Goal: Task Accomplishment & Management: Complete application form

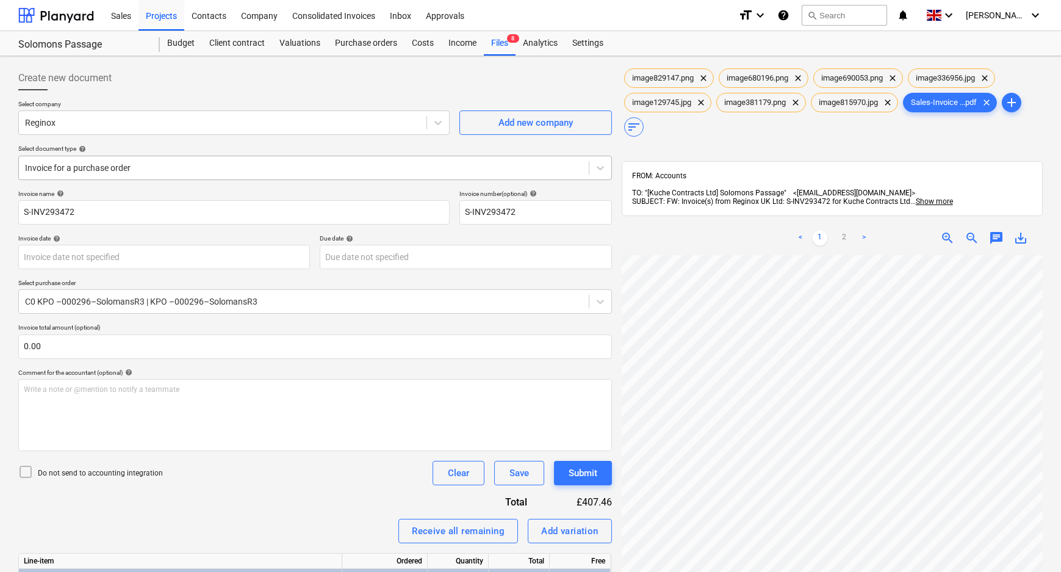
scroll to position [127, 128]
click at [152, 14] on div "Projects" at bounding box center [161, 14] width 46 height 31
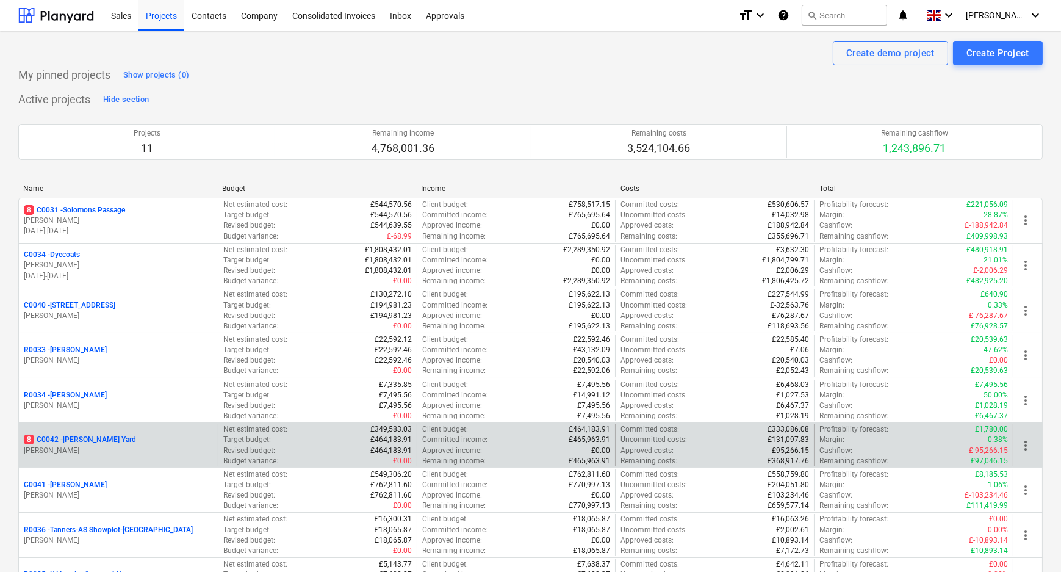
click at [98, 437] on p "8 C0042 - [PERSON_NAME][GEOGRAPHIC_DATA]" at bounding box center [80, 439] width 112 height 10
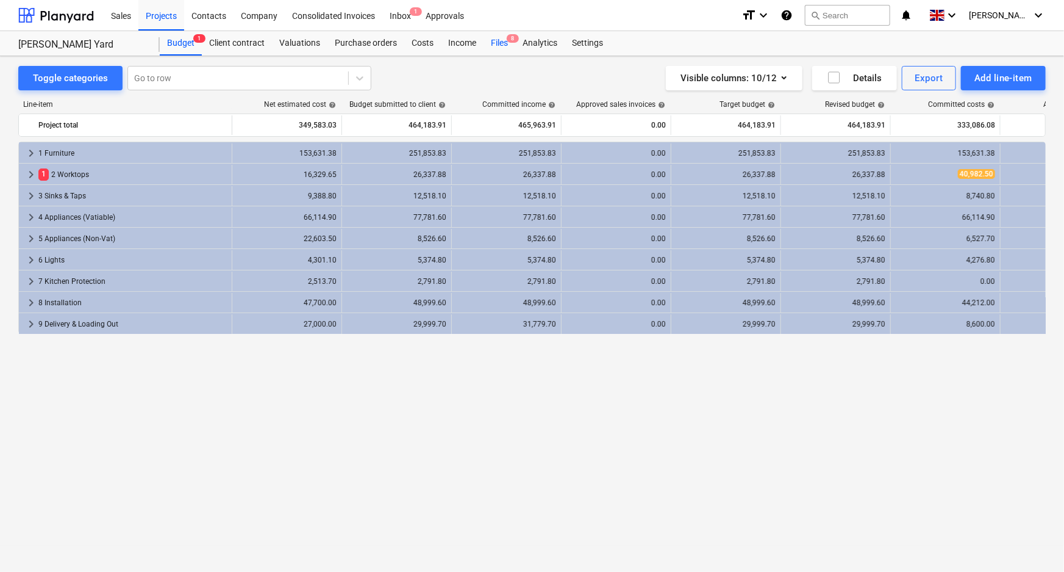
click at [509, 37] on span "8" at bounding box center [513, 38] width 12 height 9
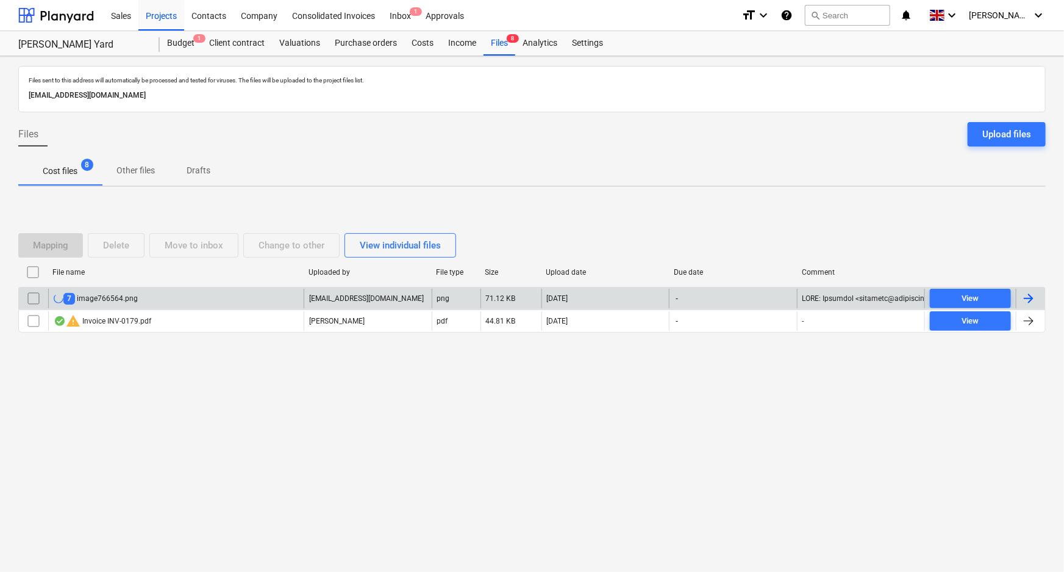
click at [162, 298] on div "7 image766564.png" at bounding box center [176, 299] width 256 height 20
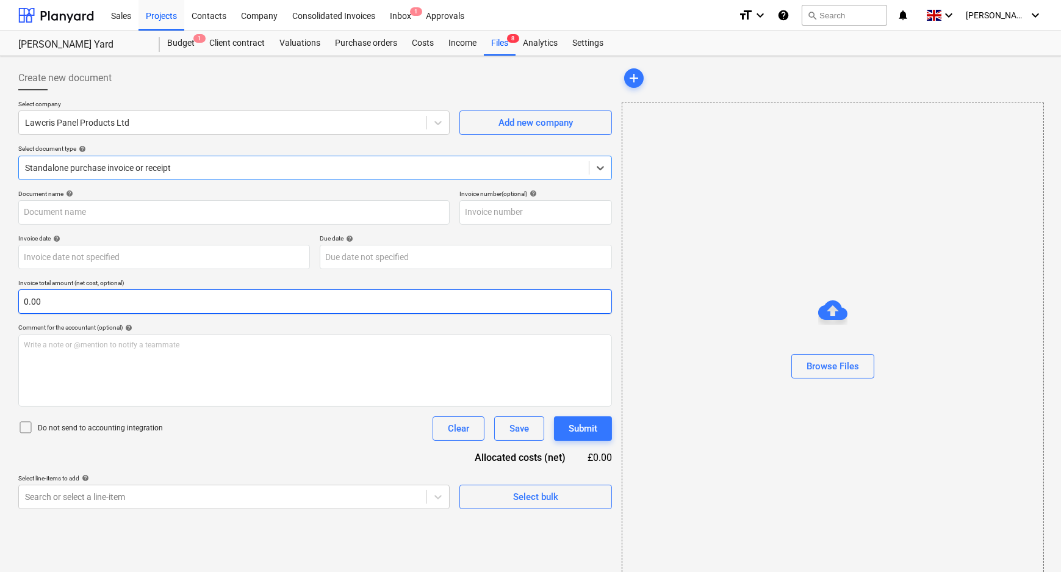
type input "2684295"
type input "[DATE]"
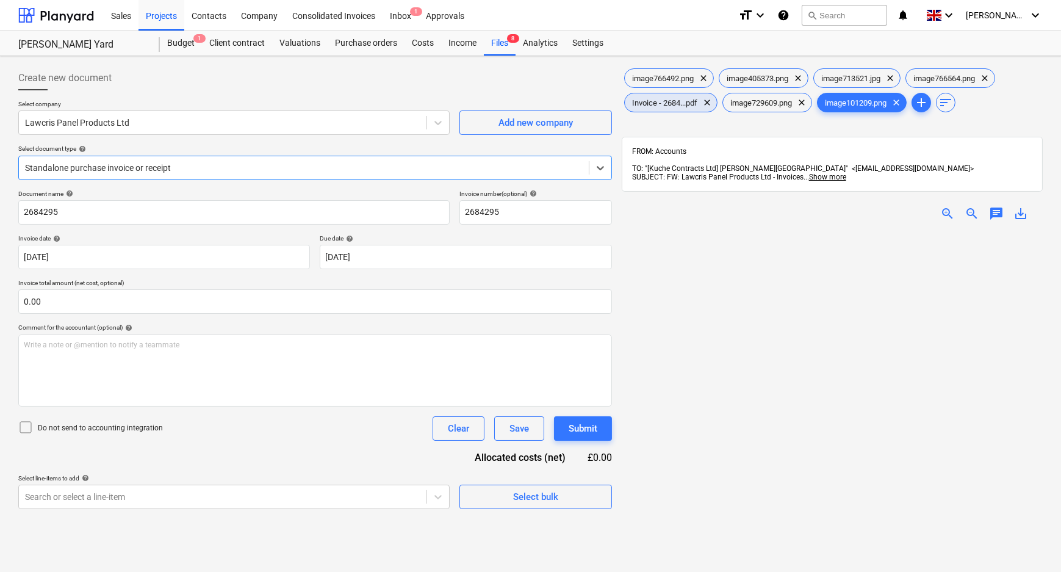
click at [674, 106] on span "Invoice - 2684...pdf" at bounding box center [665, 102] width 80 height 9
click at [152, 172] on div at bounding box center [304, 168] width 558 height 12
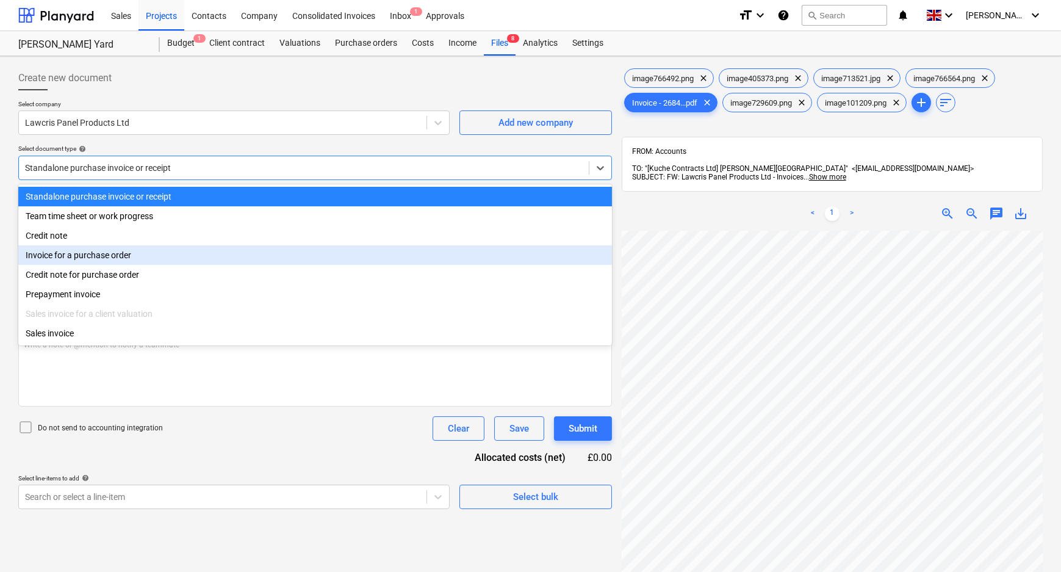
click at [133, 262] on div "Invoice for a purchase order" at bounding box center [315, 255] width 594 height 20
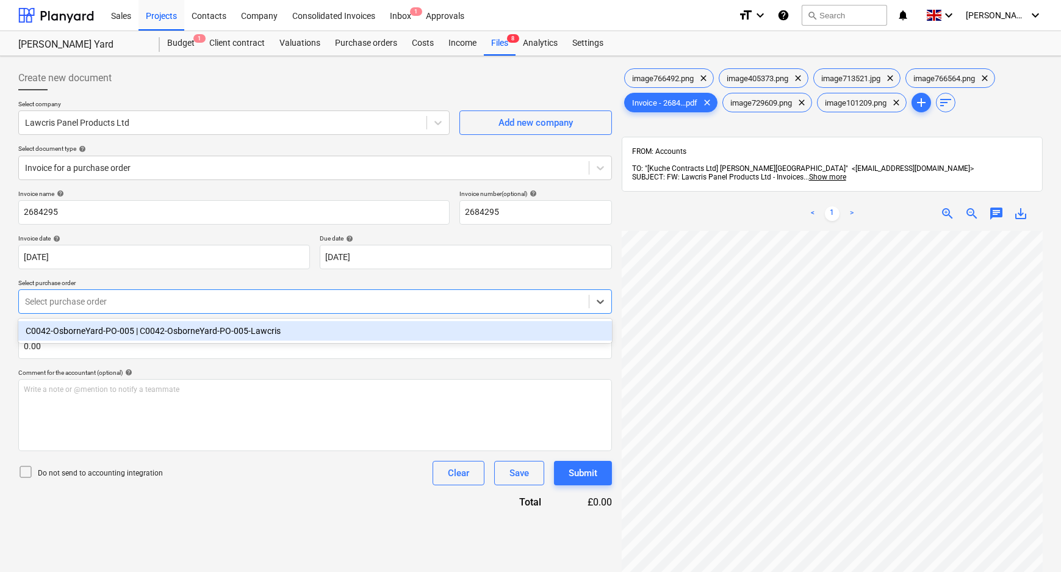
click at [104, 301] on div at bounding box center [304, 301] width 558 height 12
click at [102, 329] on div "C0042-OsborneYard-PO-005 | C0042-OsborneYard-PO-005-Lawcris" at bounding box center [315, 331] width 594 height 20
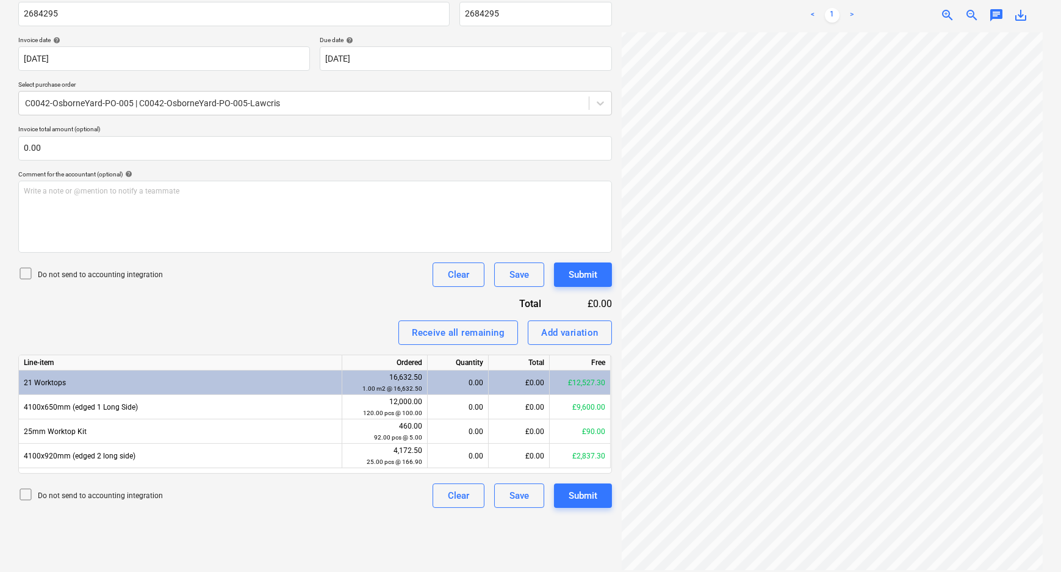
scroll to position [146, 130]
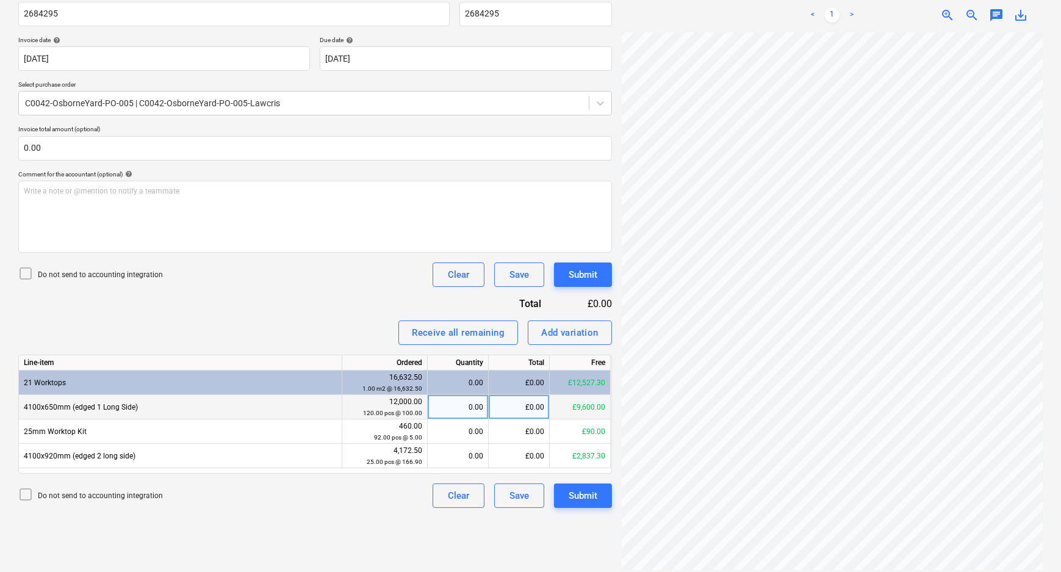
click at [466, 407] on div "0.00" at bounding box center [458, 407] width 51 height 24
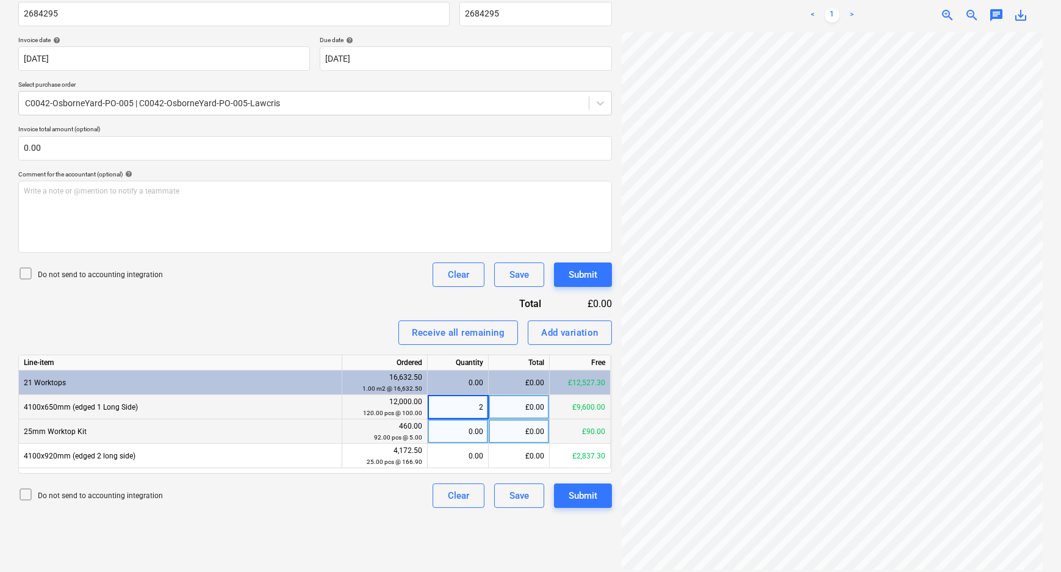
type input "24"
click at [376, 506] on div "Do not send to accounting integration Clear Save Submit" at bounding box center [315, 495] width 594 height 24
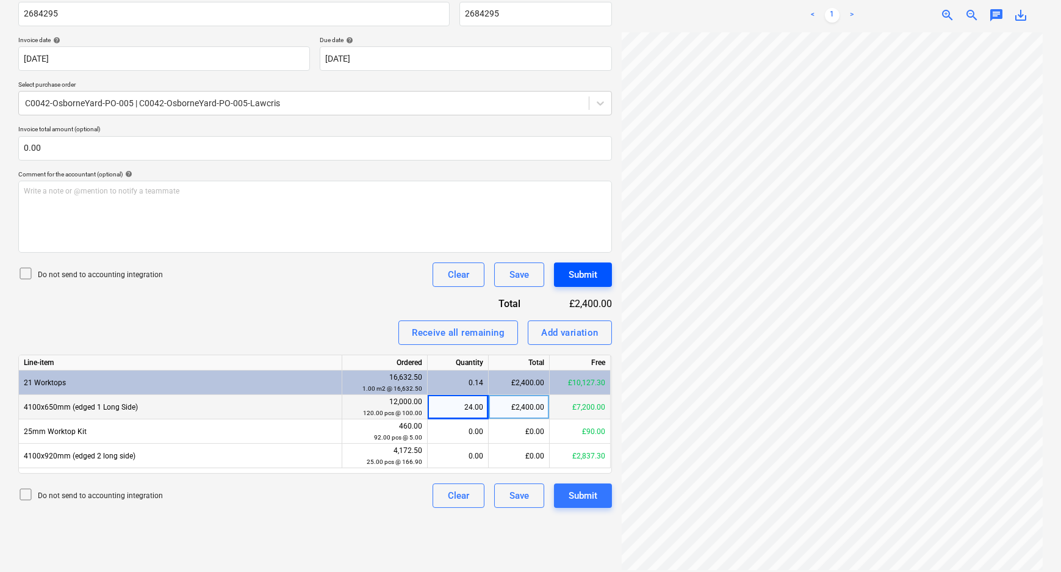
click at [589, 276] on div "Submit" at bounding box center [583, 275] width 29 height 16
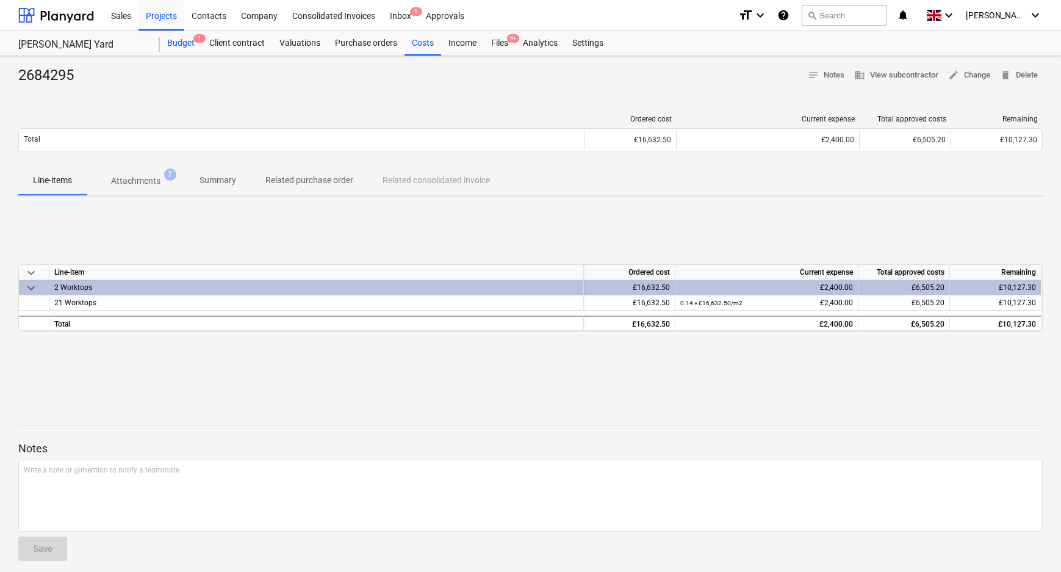
click at [180, 43] on div "Budget 1" at bounding box center [181, 43] width 42 height 24
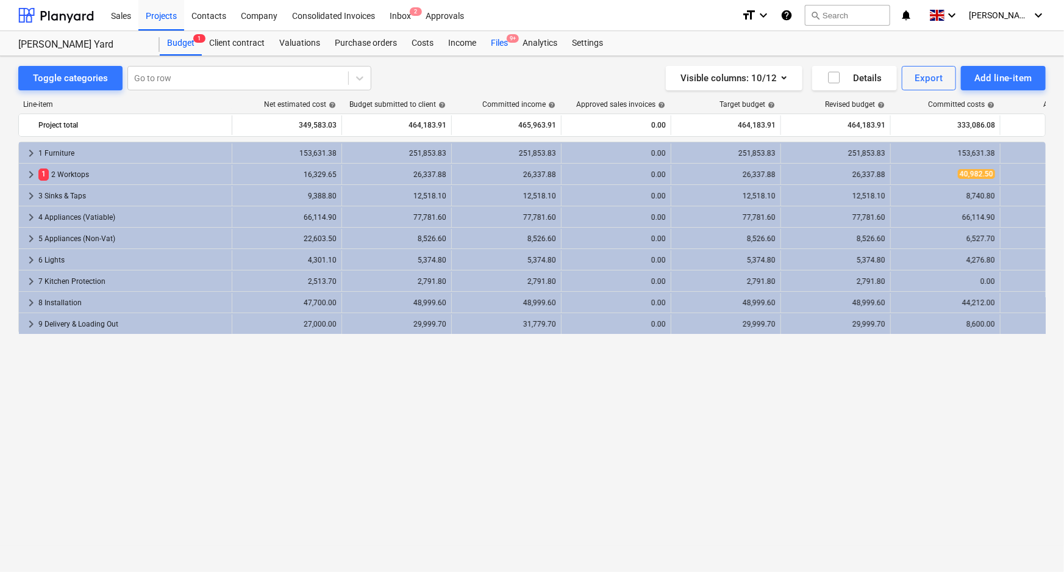
click at [495, 38] on div "Files 9+" at bounding box center [500, 43] width 32 height 24
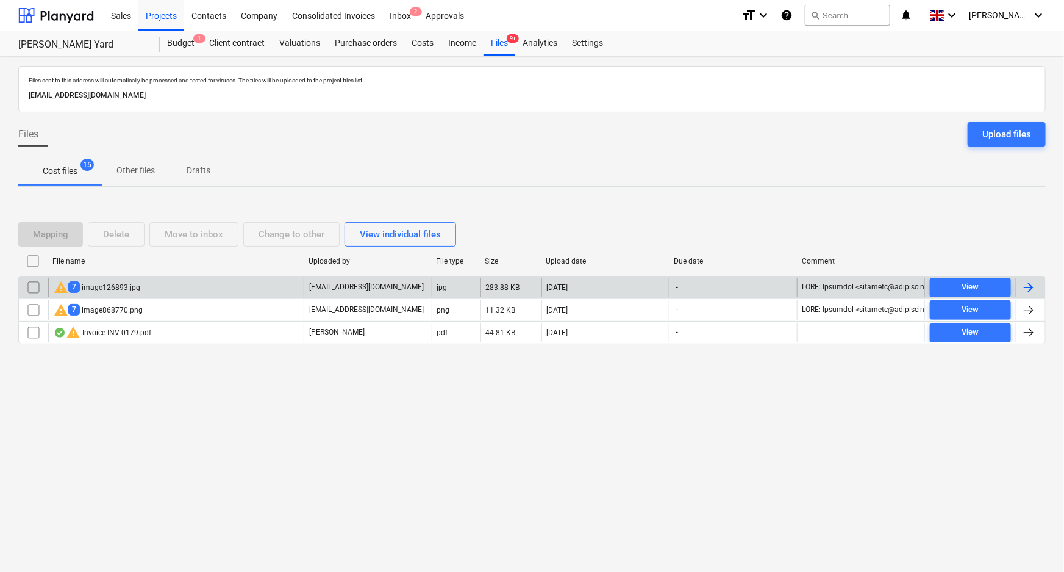
click at [171, 290] on div "warning 7 image126893.jpg" at bounding box center [176, 288] width 256 height 20
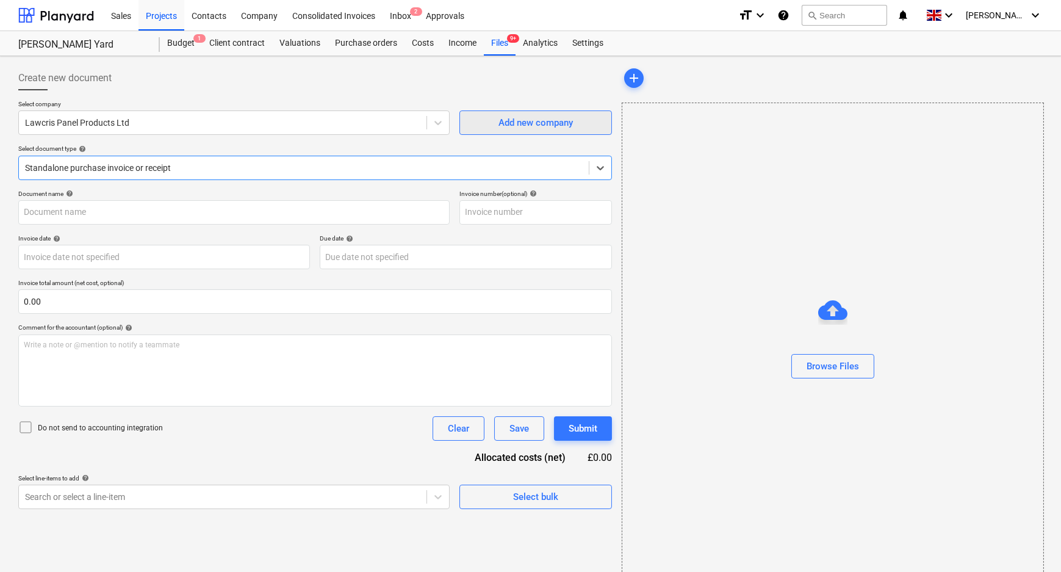
type input "2684294"
type input "[DATE]"
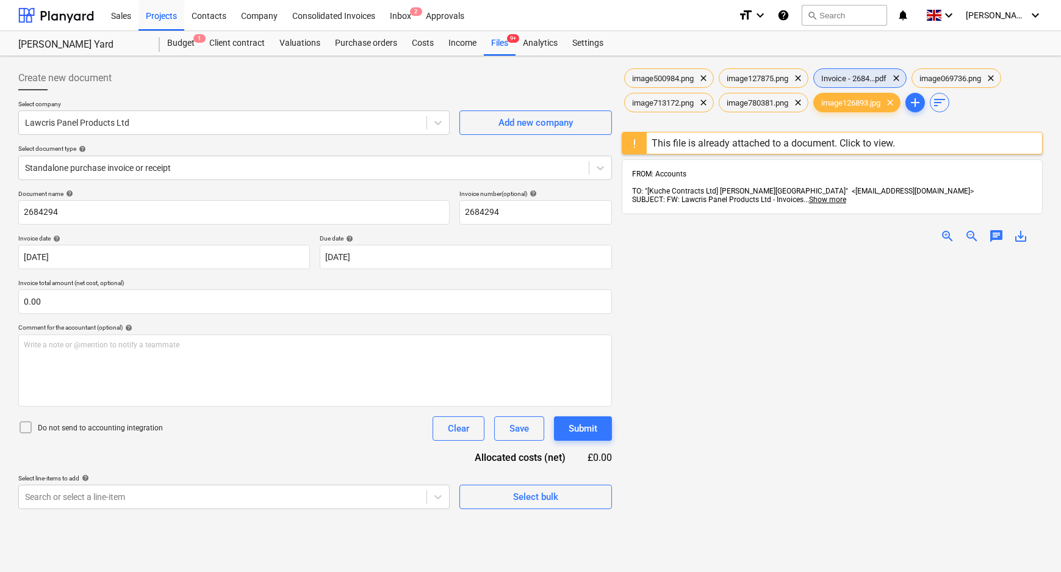
click at [866, 69] on div "Invoice - 2684...pdf clear" at bounding box center [859, 78] width 93 height 20
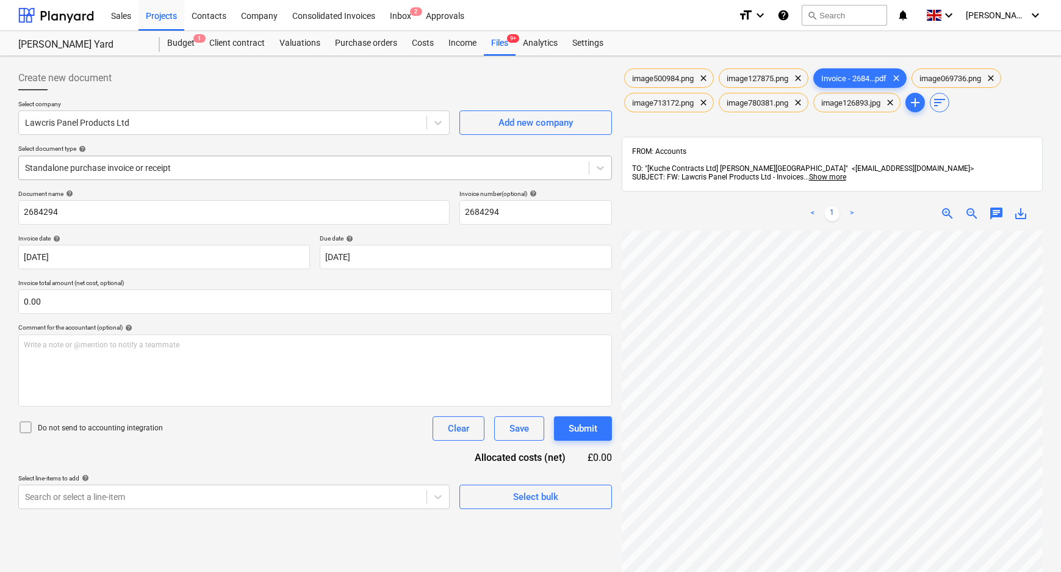
click at [322, 171] on div at bounding box center [304, 168] width 558 height 12
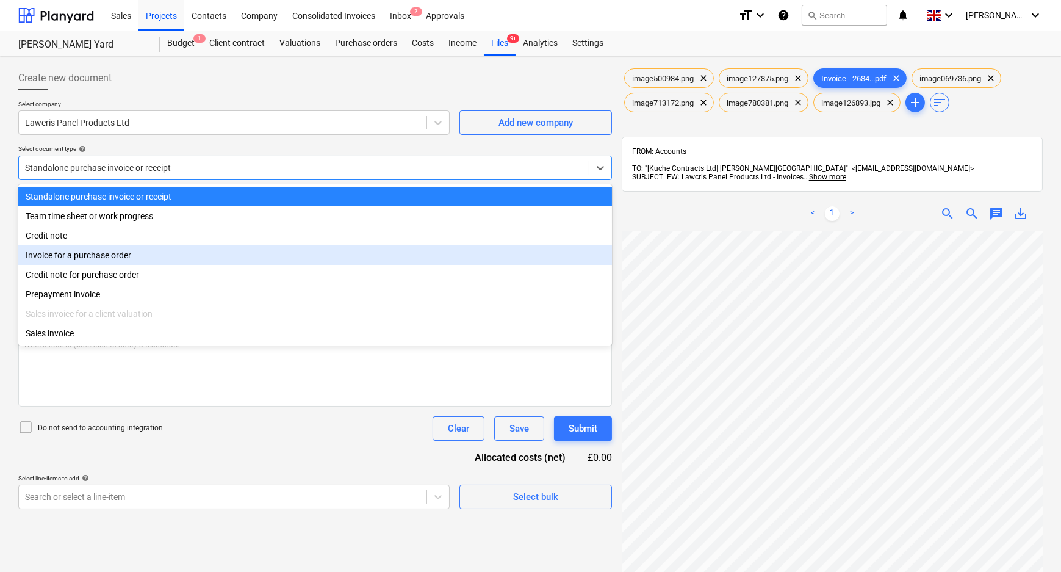
click at [92, 258] on div "Invoice for a purchase order" at bounding box center [315, 255] width 594 height 20
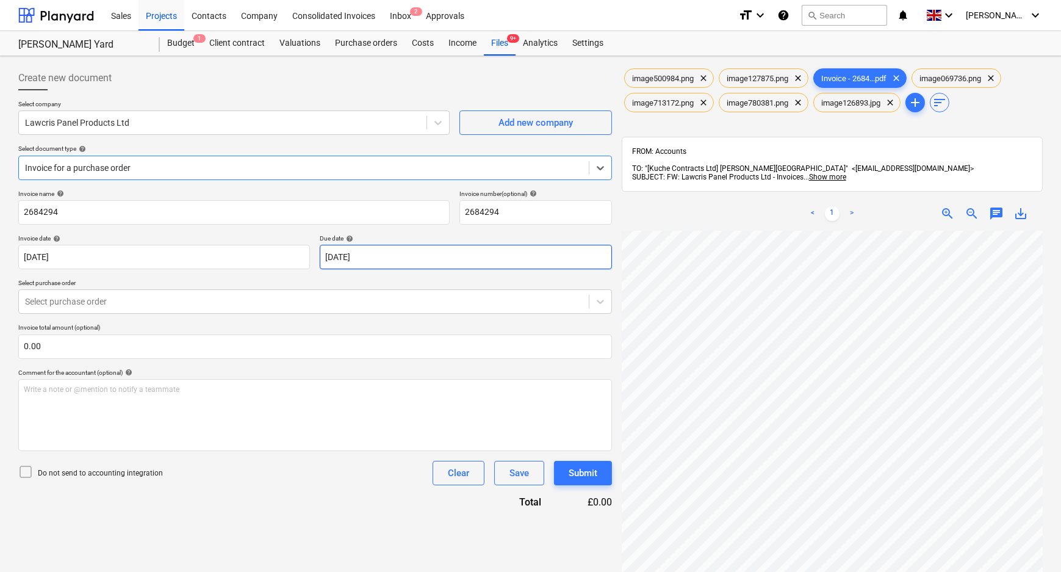
click at [365, 262] on body "Sales Projects Contacts Company Consolidated Invoices Inbox 2 Approvals format_…" at bounding box center [530, 286] width 1061 height 572
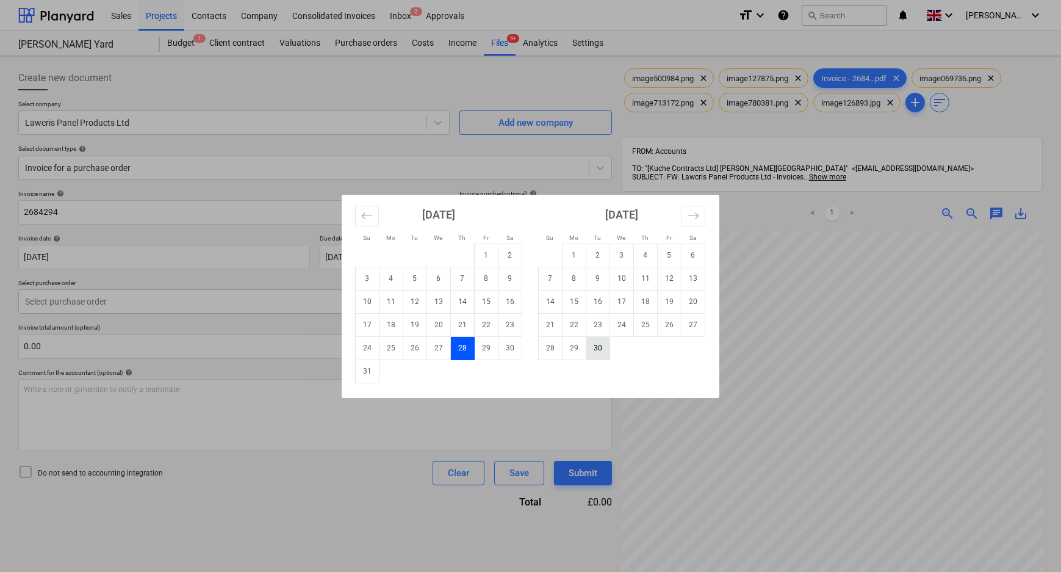
click at [598, 346] on td "30" at bounding box center [598, 347] width 24 height 23
type input "[DATE]"
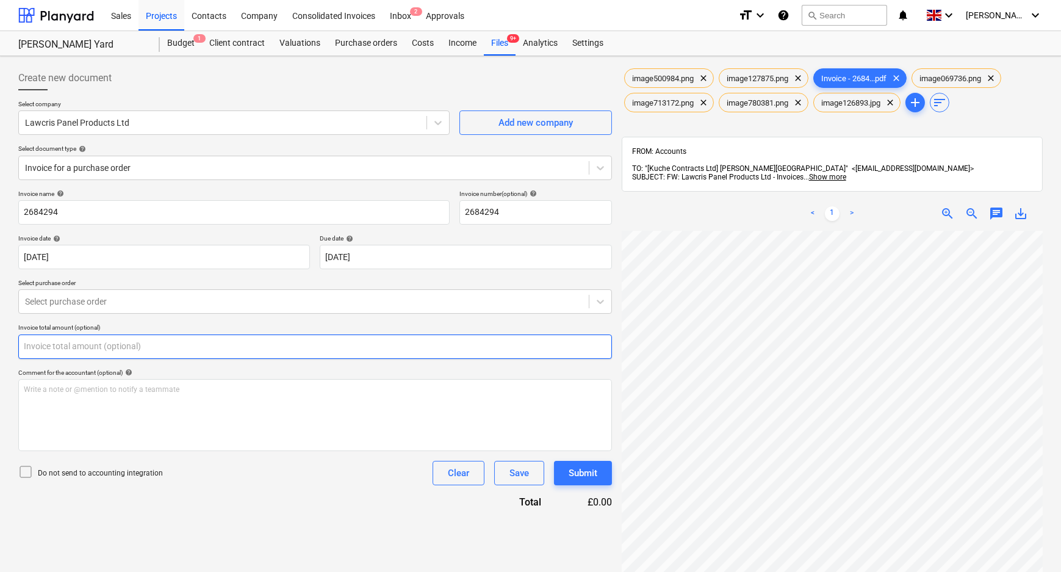
click at [88, 354] on input "text" at bounding box center [315, 346] width 594 height 24
type input "0.00"
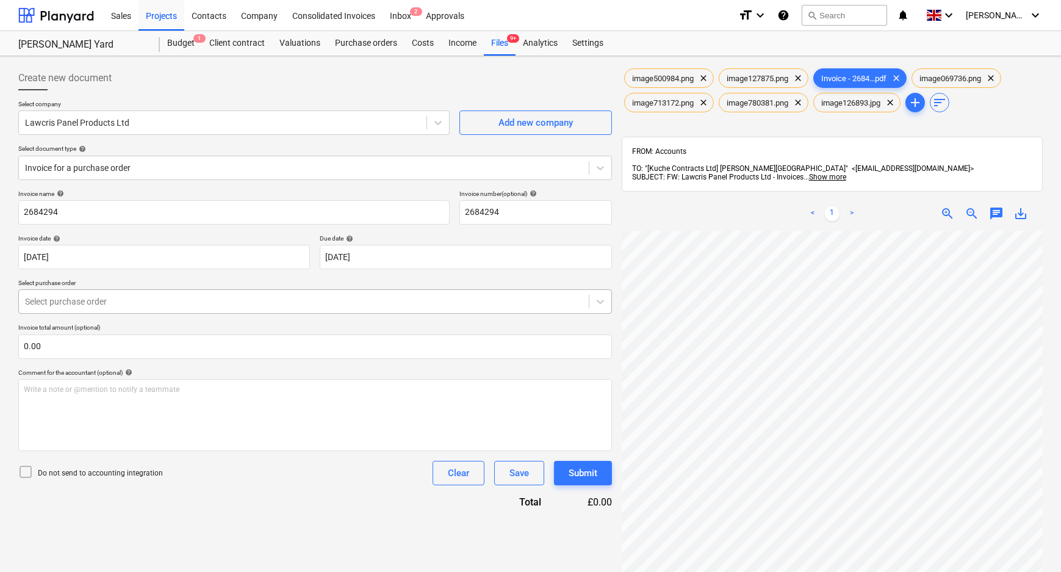
click at [92, 307] on div at bounding box center [304, 301] width 558 height 12
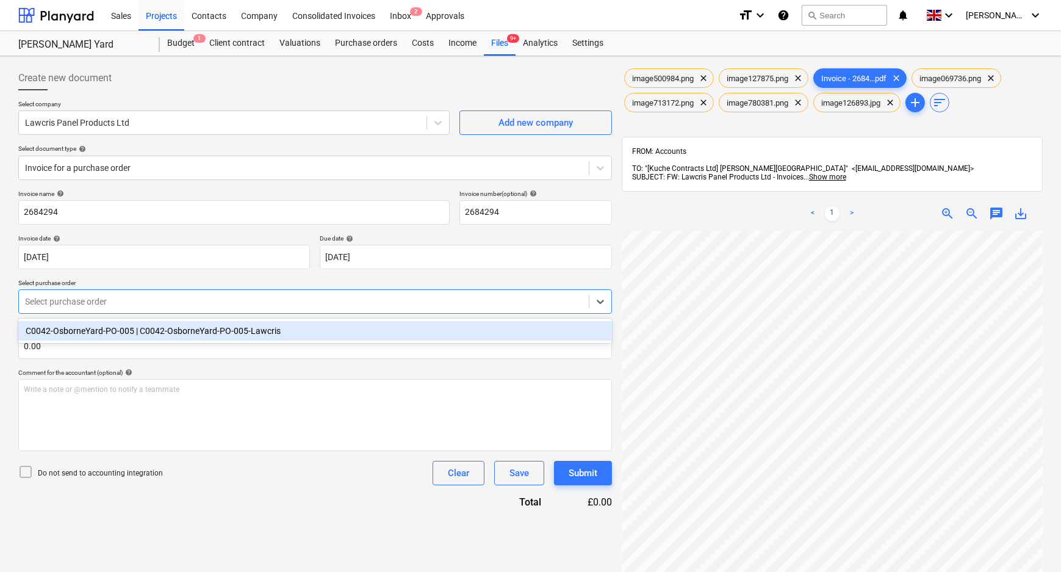
click at [87, 336] on div "C0042-OsborneYard-PO-005 | C0042-OsborneYard-PO-005-Lawcris" at bounding box center [315, 331] width 594 height 20
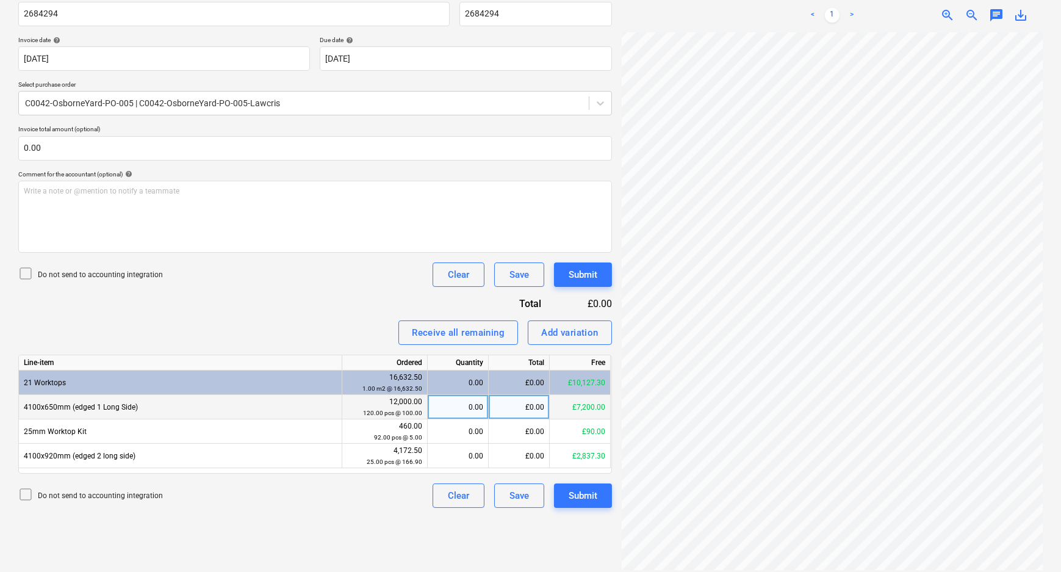
scroll to position [3, 18]
click at [473, 405] on div "0.00" at bounding box center [458, 407] width 51 height 24
type input "24"
click at [349, 527] on div "Create new document Select company Lawcris Panel Products Ltd Add new company S…" at bounding box center [314, 215] width 603 height 705
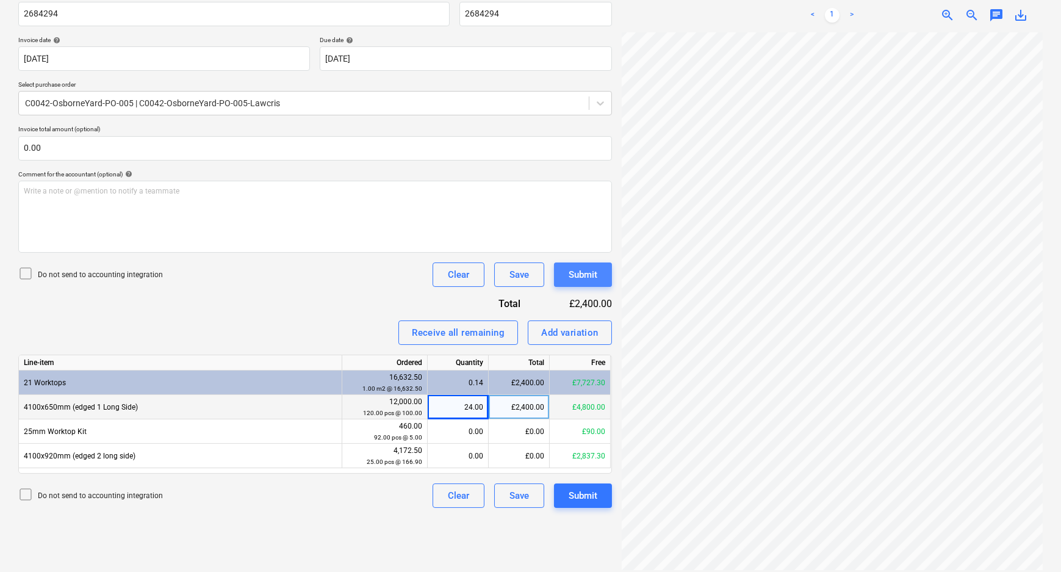
click at [574, 271] on div "Submit" at bounding box center [583, 275] width 29 height 16
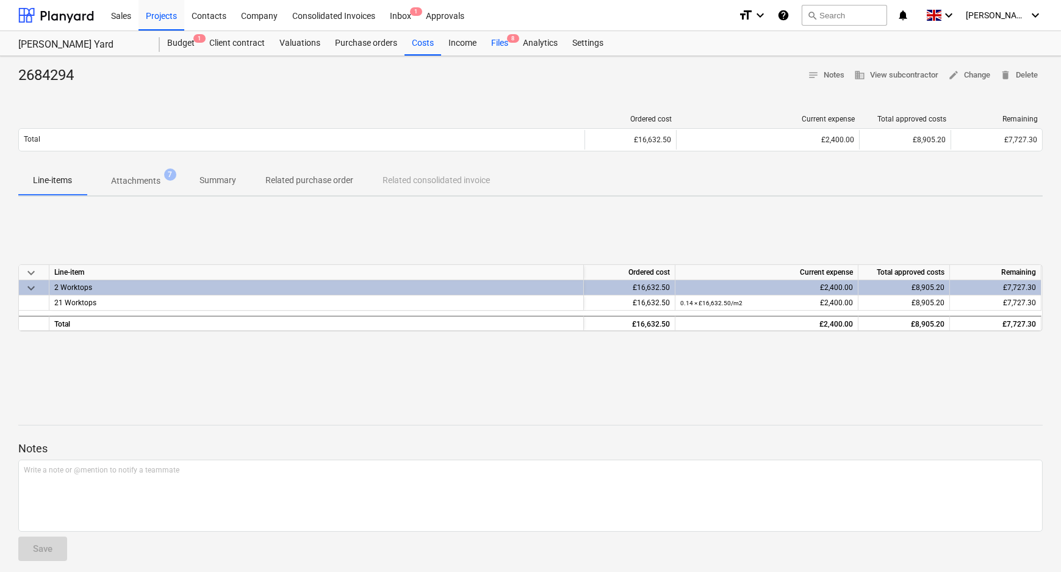
click at [515, 37] on span "8" at bounding box center [513, 38] width 12 height 9
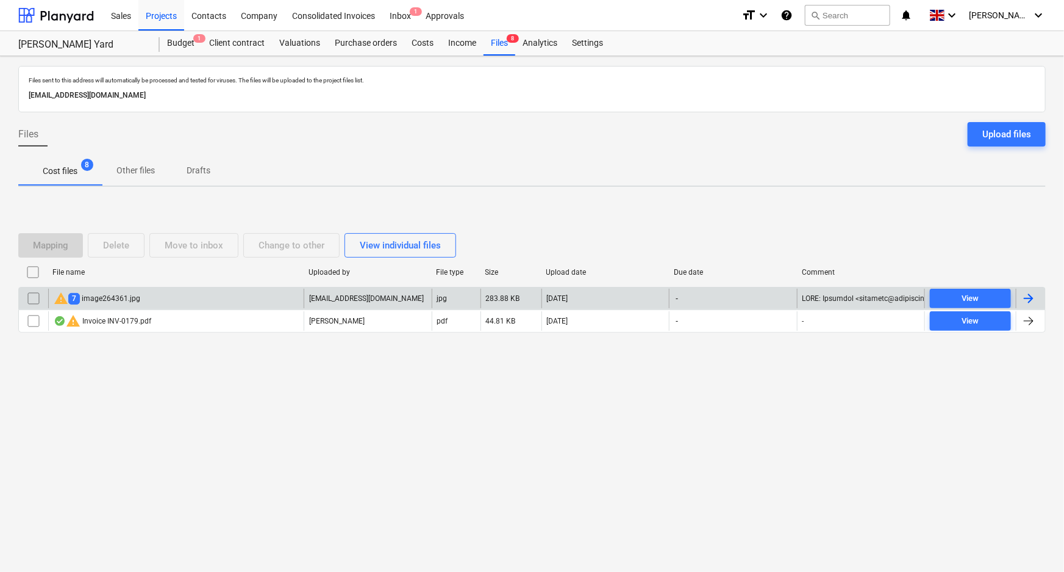
click at [146, 298] on div "warning 7 image264361.jpg" at bounding box center [176, 299] width 256 height 20
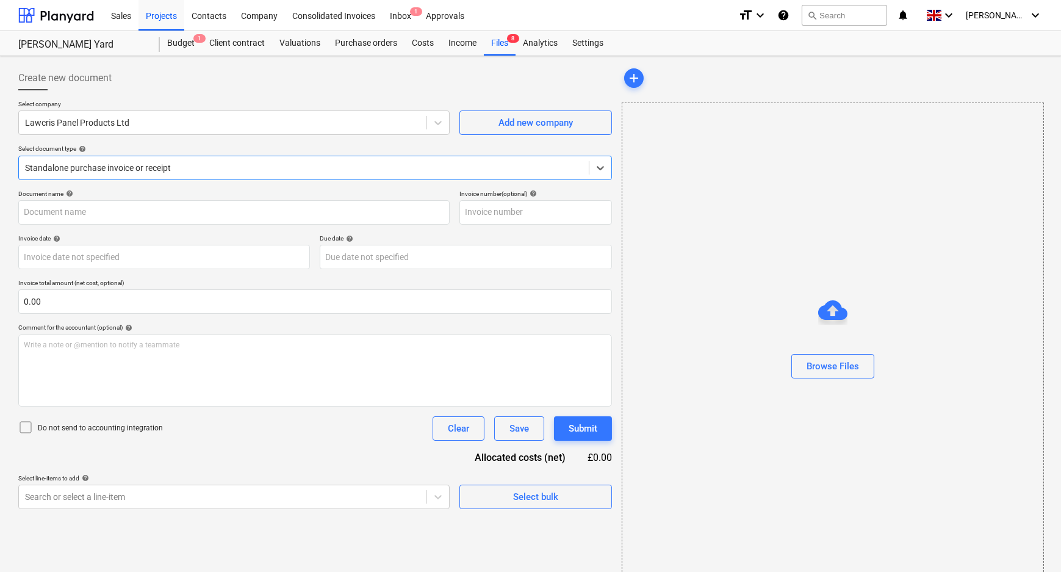
type input "2684293"
type input "[DATE]"
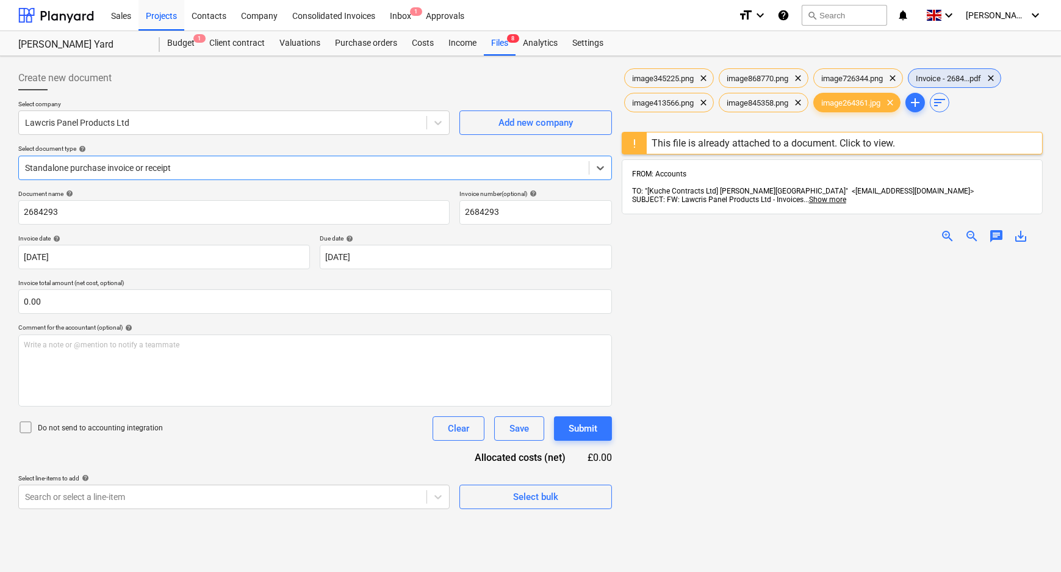
click at [935, 79] on span "Invoice - 2684...pdf" at bounding box center [948, 78] width 80 height 9
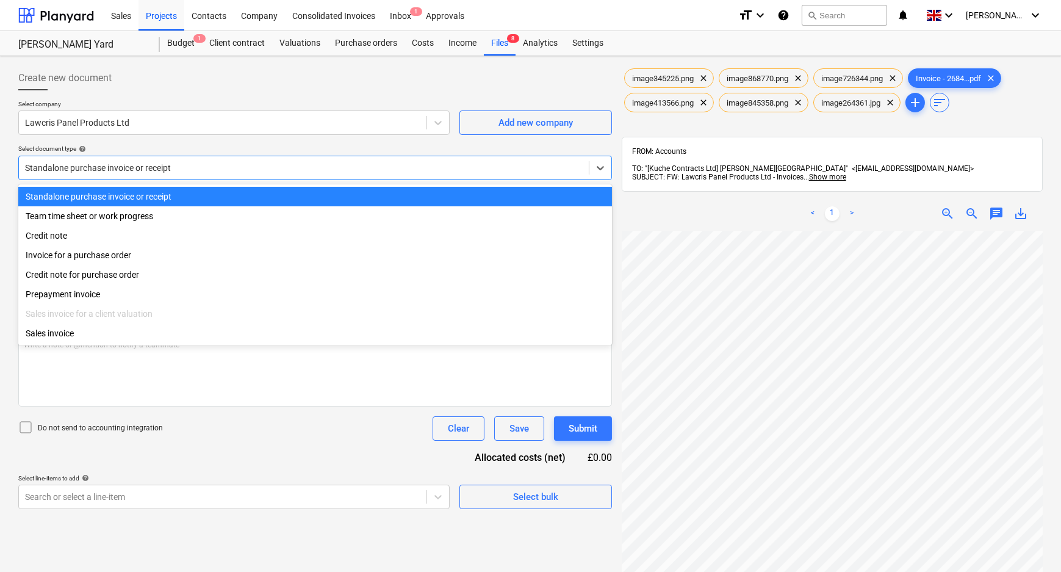
click at [153, 167] on div at bounding box center [304, 168] width 558 height 12
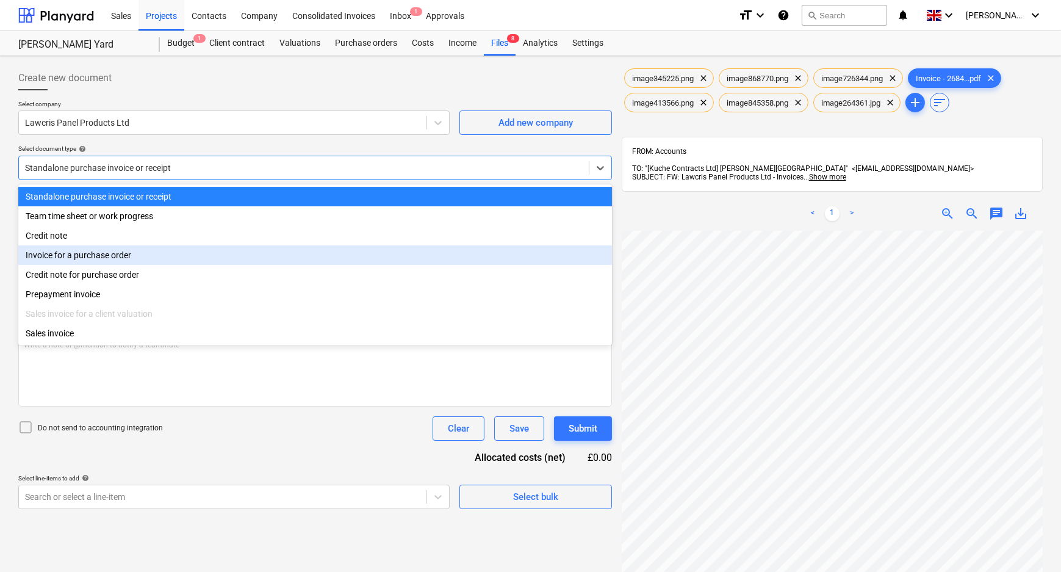
click at [118, 259] on div "Invoice for a purchase order" at bounding box center [315, 255] width 594 height 20
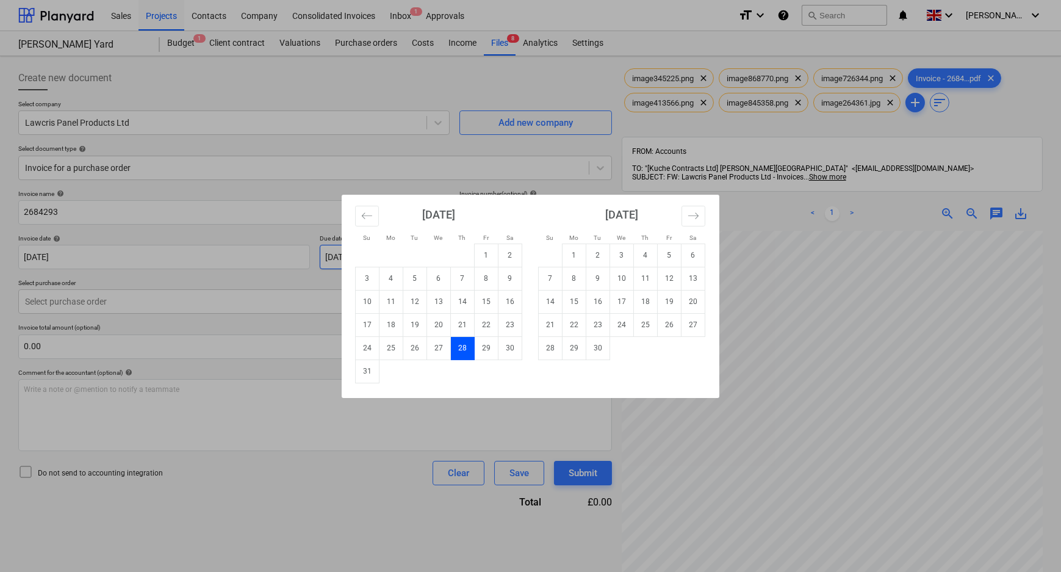
click at [343, 262] on body "Sales Projects Contacts Company Consolidated Invoices Inbox 1 Approvals format_…" at bounding box center [530, 286] width 1061 height 572
click at [599, 351] on td "30" at bounding box center [598, 347] width 24 height 23
type input "[DATE]"
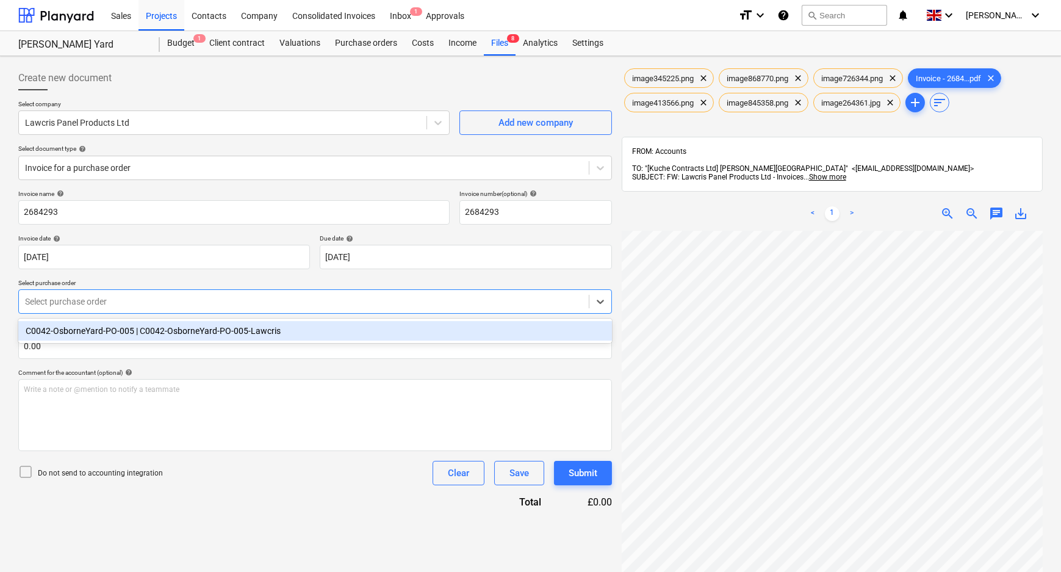
click at [79, 304] on div at bounding box center [304, 301] width 558 height 12
click at [83, 334] on div "C0042-OsborneYard-PO-005 | C0042-OsborneYard-PO-005-Lawcris" at bounding box center [315, 331] width 594 height 20
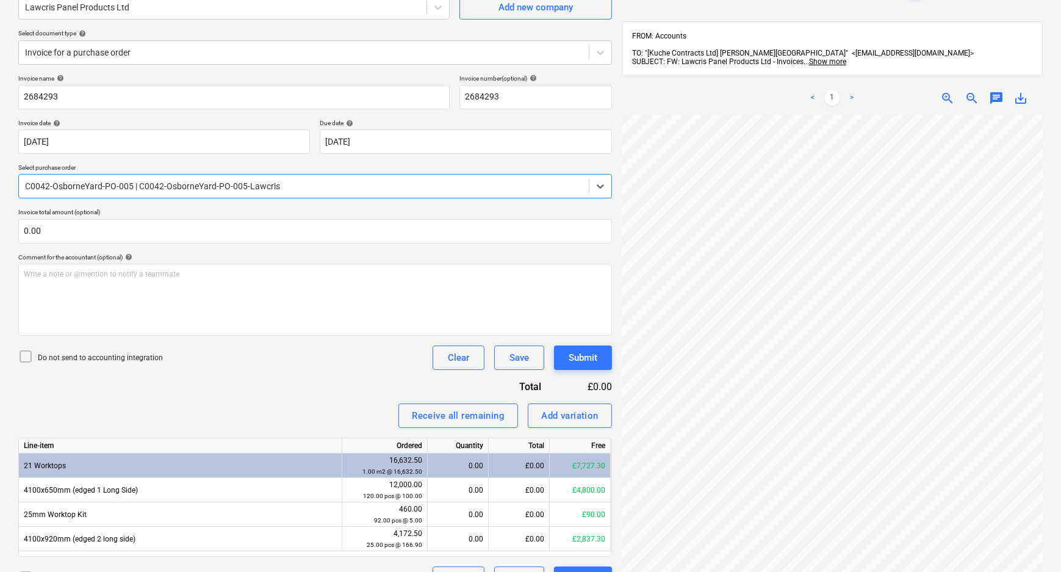
scroll to position [198, 0]
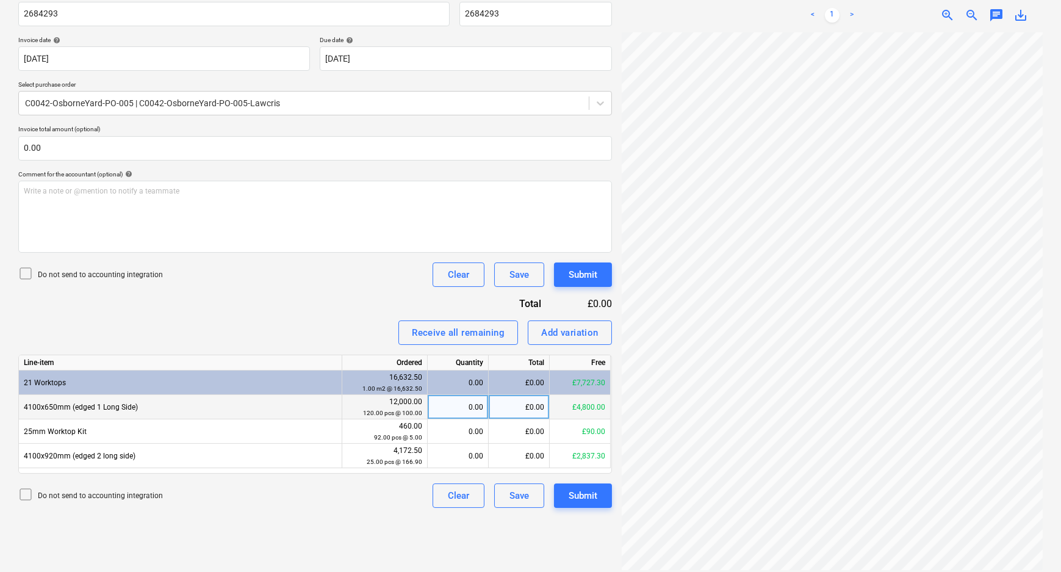
click at [462, 399] on div "0.00" at bounding box center [458, 407] width 51 height 24
type input "24"
click at [384, 513] on div "Create new document Select company Lawcris Panel Products Ltd Add new company S…" at bounding box center [314, 215] width 603 height 705
click at [612, 426] on div "Create new document Select company Lawcris Panel Products Ltd Add new company S…" at bounding box center [530, 215] width 1034 height 705
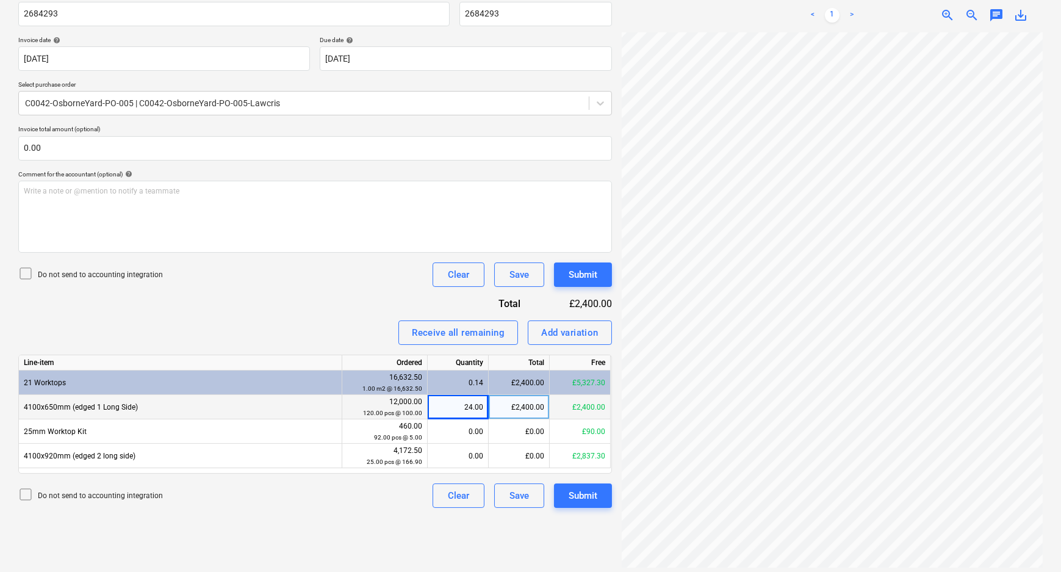
click at [725, 431] on div "image345225.png clear image868770.png clear image726344.png clear Invoice - 268…" at bounding box center [832, 215] width 431 height 705
click at [469, 406] on div "24.00" at bounding box center [458, 407] width 51 height 24
type input "48"
click at [462, 441] on div "0.00" at bounding box center [458, 431] width 51 height 24
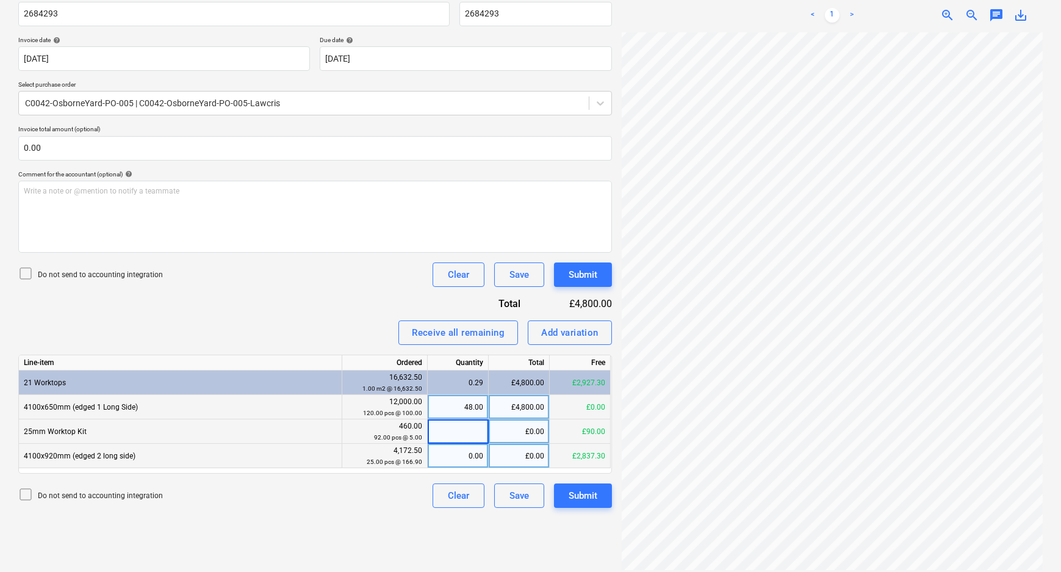
click at [462, 455] on div "0.00" at bounding box center [458, 455] width 51 height 24
type input "13"
click at [426, 526] on div "Create new document Select company Lawcris Panel Products Ltd Add new company S…" at bounding box center [314, 215] width 603 height 705
click at [571, 278] on div "Submit" at bounding box center [583, 275] width 29 height 16
